Goal: Use online tool/utility: Use online tool/utility

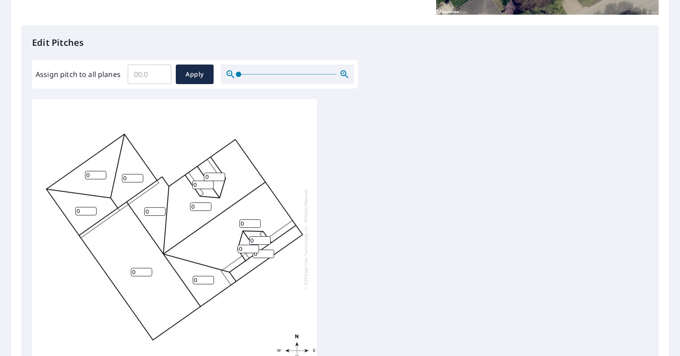
scroll to position [215, 0]
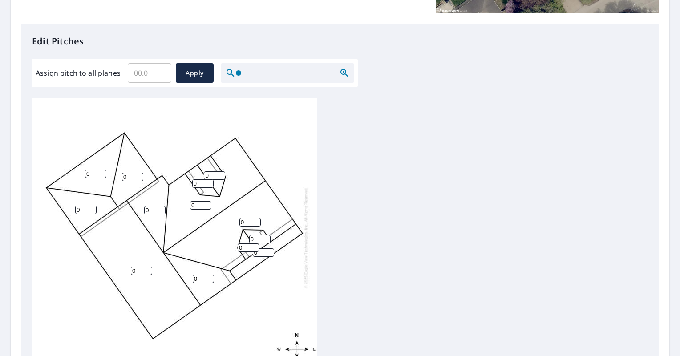
click at [94, 172] on input "0" at bounding box center [95, 174] width 21 height 8
type input "1"
click at [81, 209] on input "0" at bounding box center [85, 210] width 21 height 8
type input "2"
click at [126, 179] on input "0" at bounding box center [132, 177] width 21 height 8
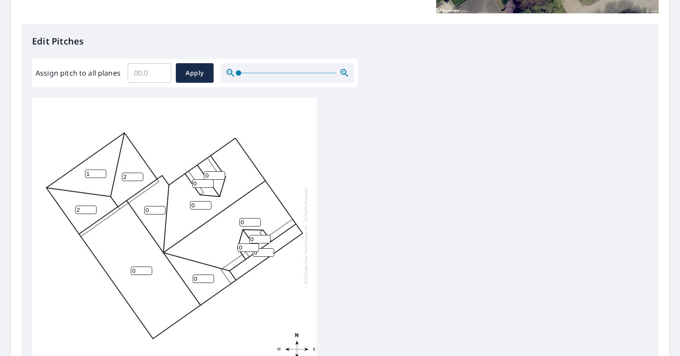
type input "2"
click at [148, 210] on input "0" at bounding box center [154, 210] width 21 height 8
type input "8"
click at [137, 269] on input "0" at bounding box center [141, 271] width 21 height 8
type input "8"
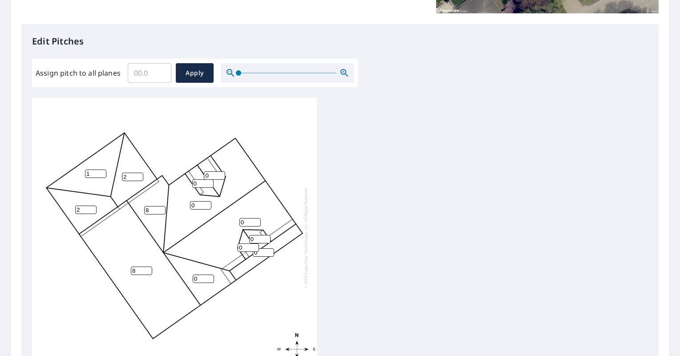
click at [196, 279] on input "0" at bounding box center [203, 279] width 21 height 8
type input "8"
click at [258, 252] on input "0" at bounding box center [248, 248] width 21 height 8
type input "8"
click at [260, 255] on input "0" at bounding box center [263, 252] width 21 height 8
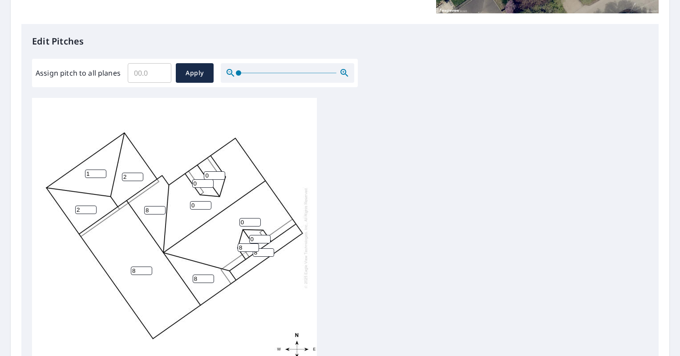
type input "8"
click at [256, 239] on input "0" at bounding box center [259, 239] width 21 height 8
type input "8"
click at [244, 221] on input "0" at bounding box center [250, 222] width 21 height 8
type input "8"
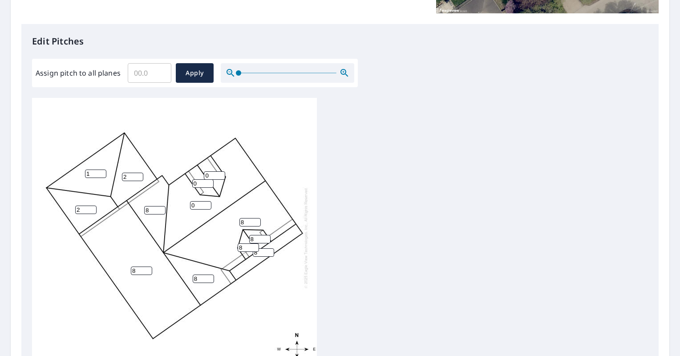
click at [197, 206] on input "0" at bounding box center [200, 205] width 21 height 8
type input "8"
click at [195, 184] on input "0" at bounding box center [202, 183] width 21 height 8
type input "8"
click at [210, 174] on input "0" at bounding box center [214, 175] width 21 height 8
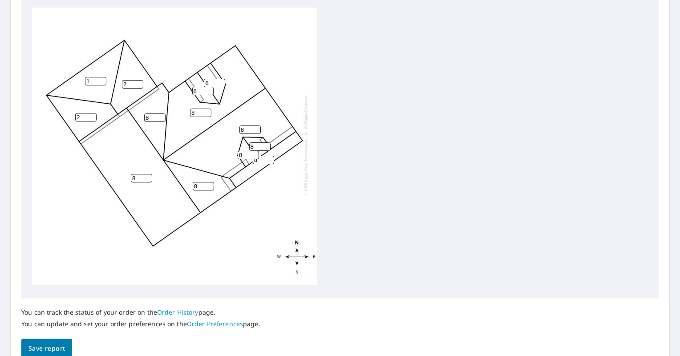
scroll to position [348, 0]
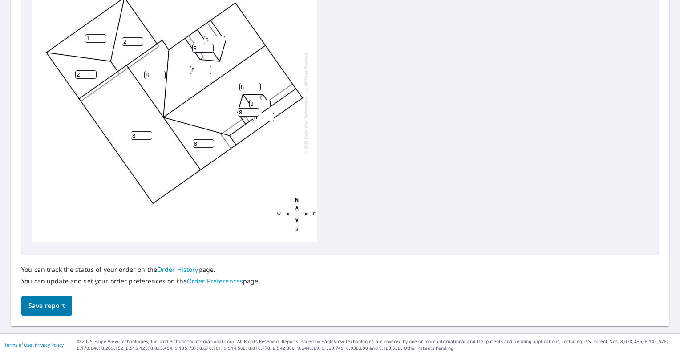
type input "8"
click at [41, 307] on span "Save report" at bounding box center [46, 306] width 37 height 11
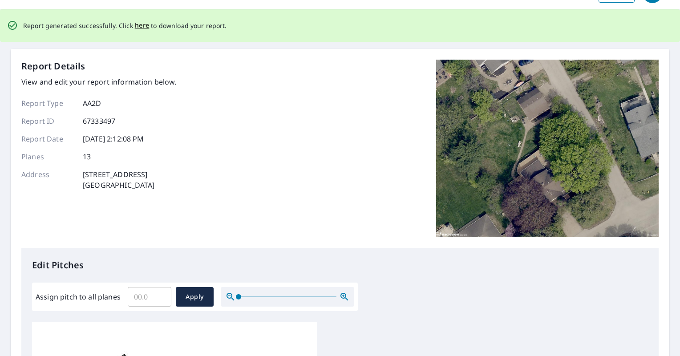
scroll to position [0, 0]
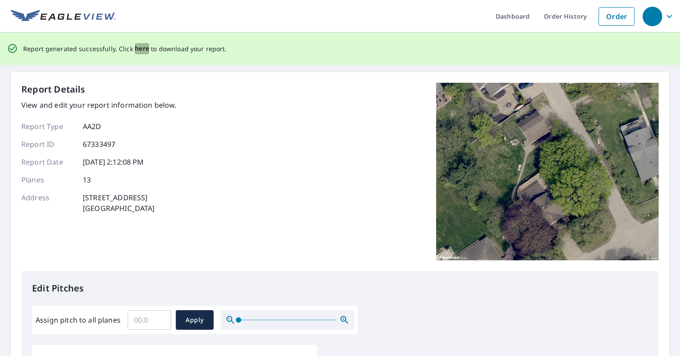
click at [139, 50] on span "here" at bounding box center [142, 48] width 15 height 11
